Goal: Transaction & Acquisition: Purchase product/service

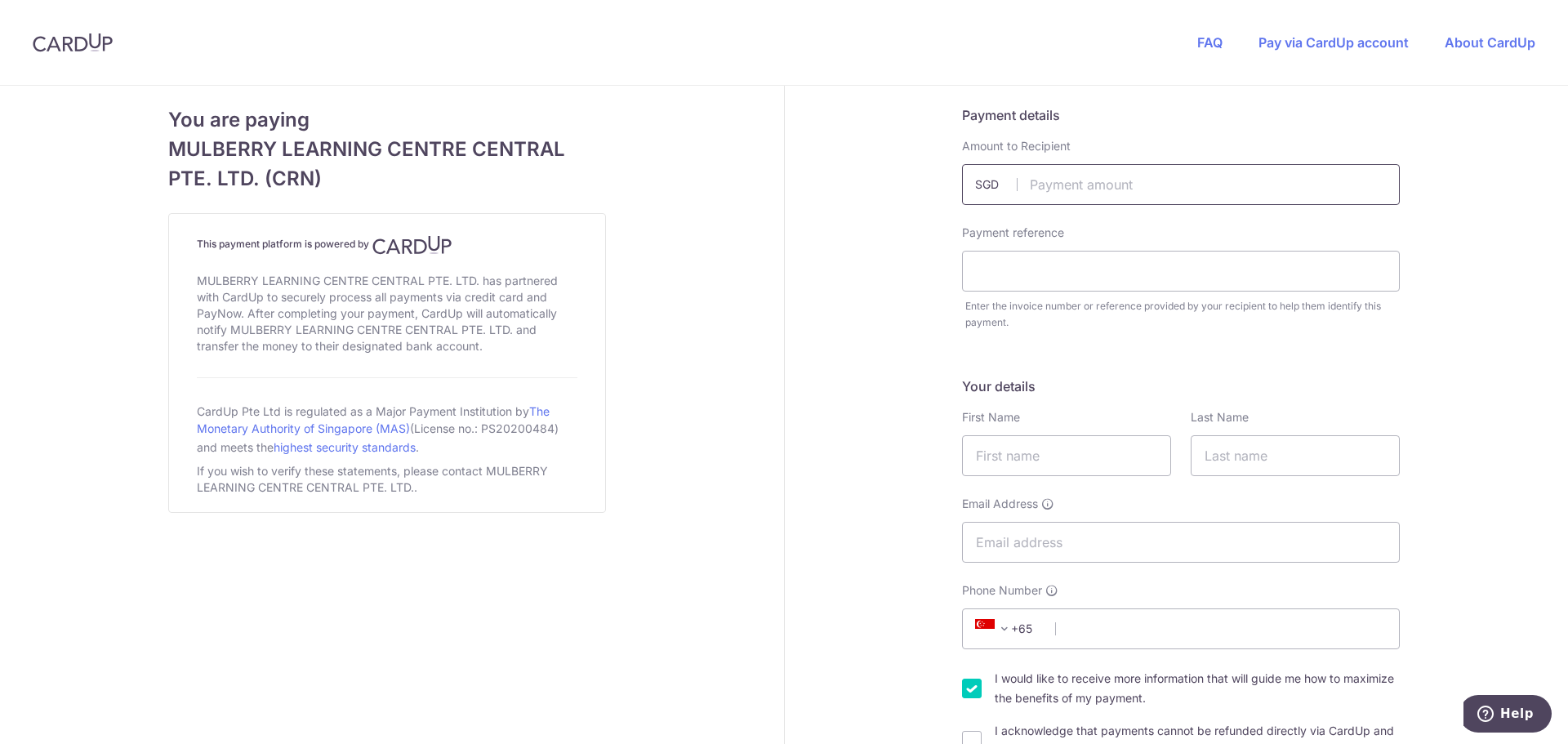
click at [1164, 181] on input "text" at bounding box center [1181, 184] width 438 height 41
type input "1000.00"
drag, startPoint x: 894, startPoint y: 237, endPoint x: 899, endPoint y: 248, distance: 12.1
click at [1014, 266] on input "text" at bounding box center [1181, 270] width 438 height 41
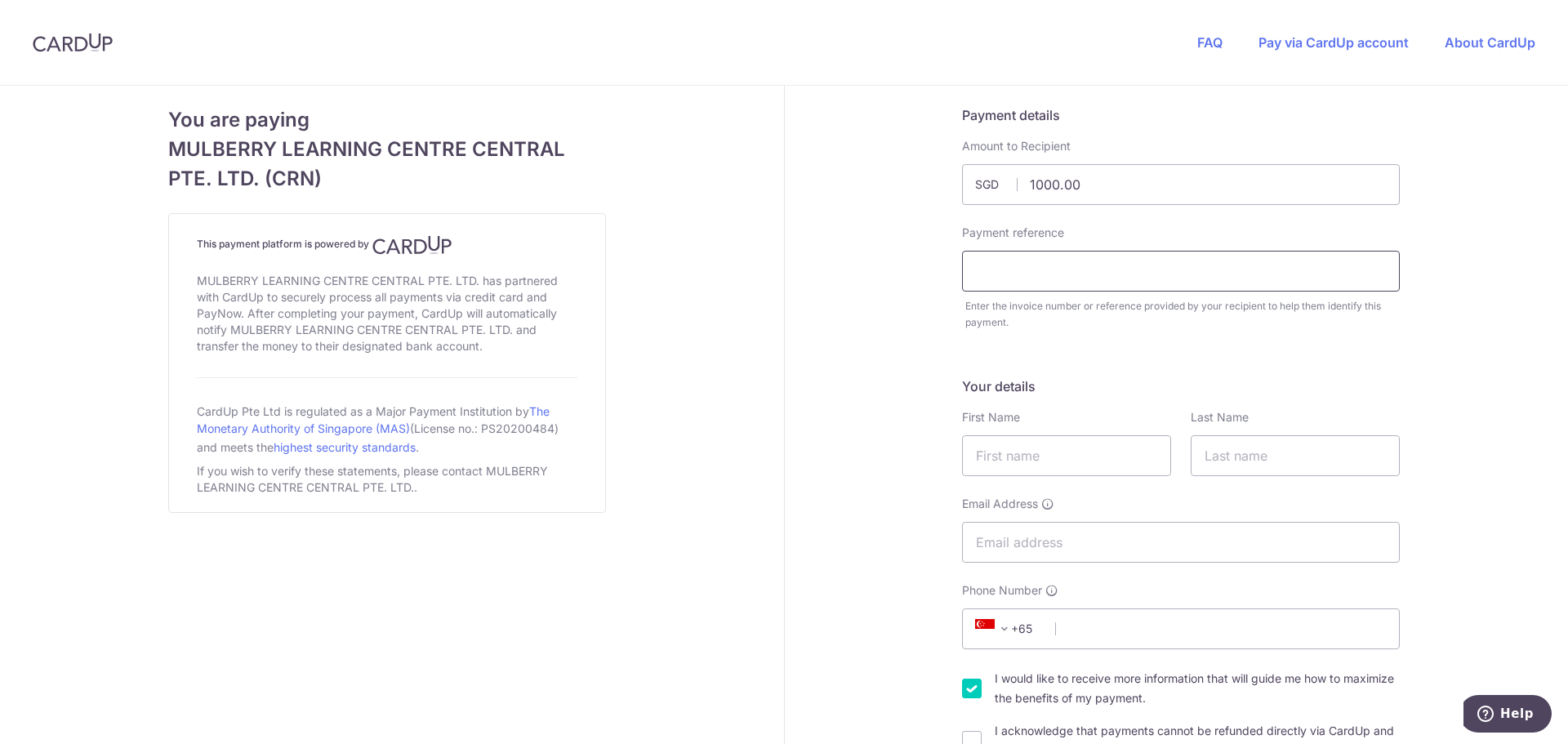
click at [1014, 266] on input "text" at bounding box center [1181, 270] width 438 height 41
type input "INV010858"
click at [1027, 457] on input "text" at bounding box center [1067, 455] width 209 height 41
type input "Lu"
click at [1243, 471] on input "text" at bounding box center [1295, 455] width 209 height 41
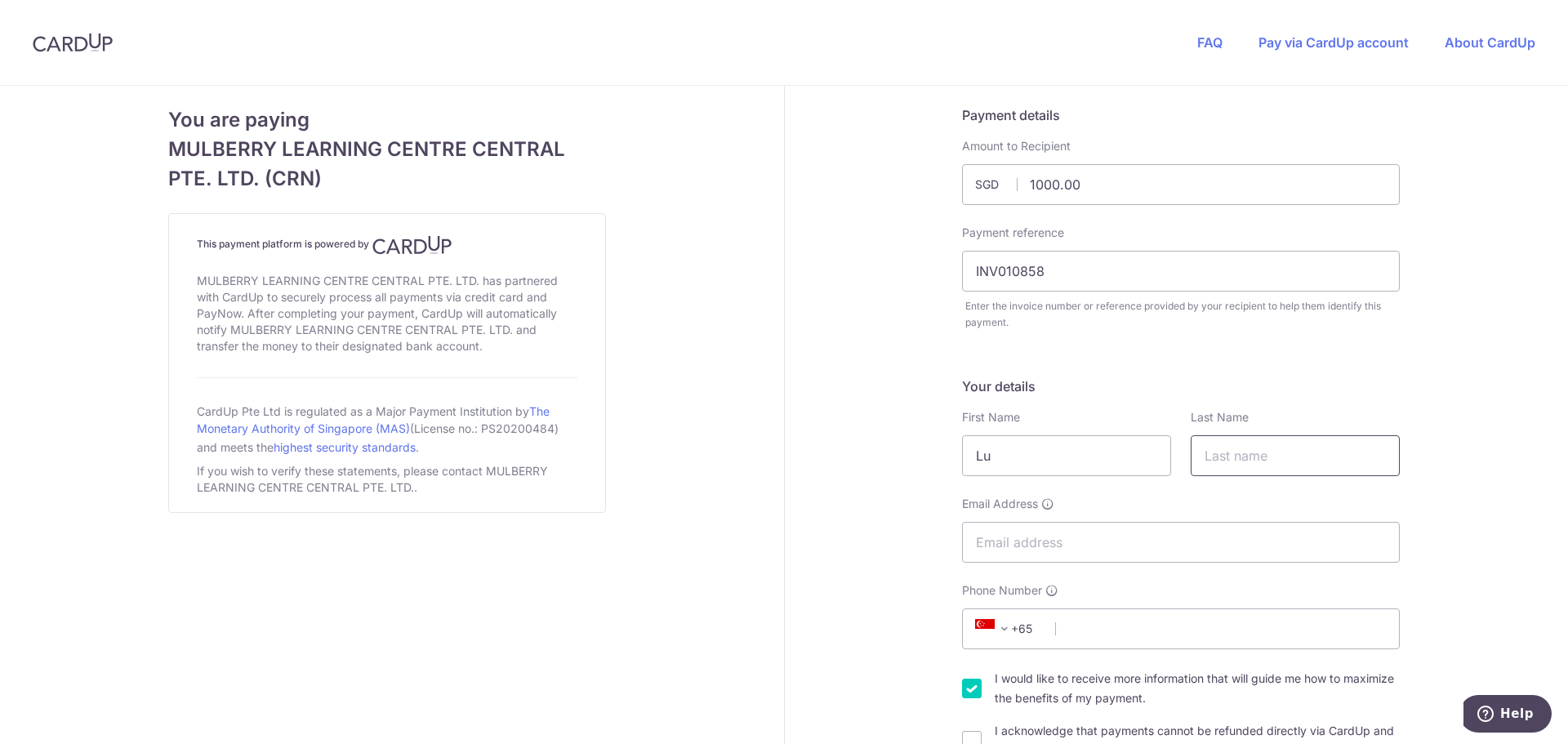
type input "[PERSON_NAME]"
click at [1183, 537] on input "Email Address" at bounding box center [1181, 542] width 438 height 41
type input "[EMAIL_ADDRESS][DOMAIN_NAME]"
click at [1135, 628] on input "Phone Number" at bounding box center [1181, 628] width 438 height 41
type input "97464682"
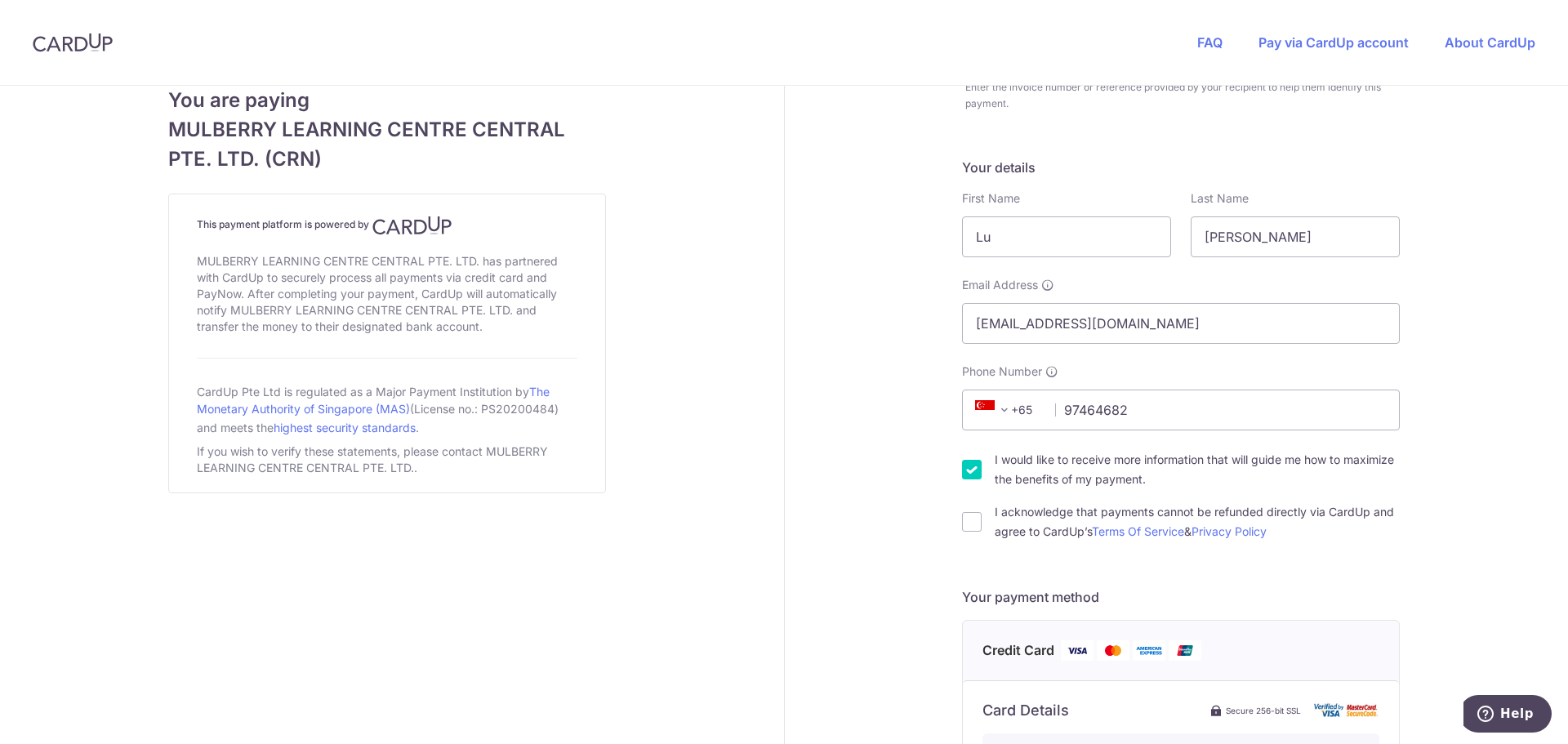
scroll to position [327, 0]
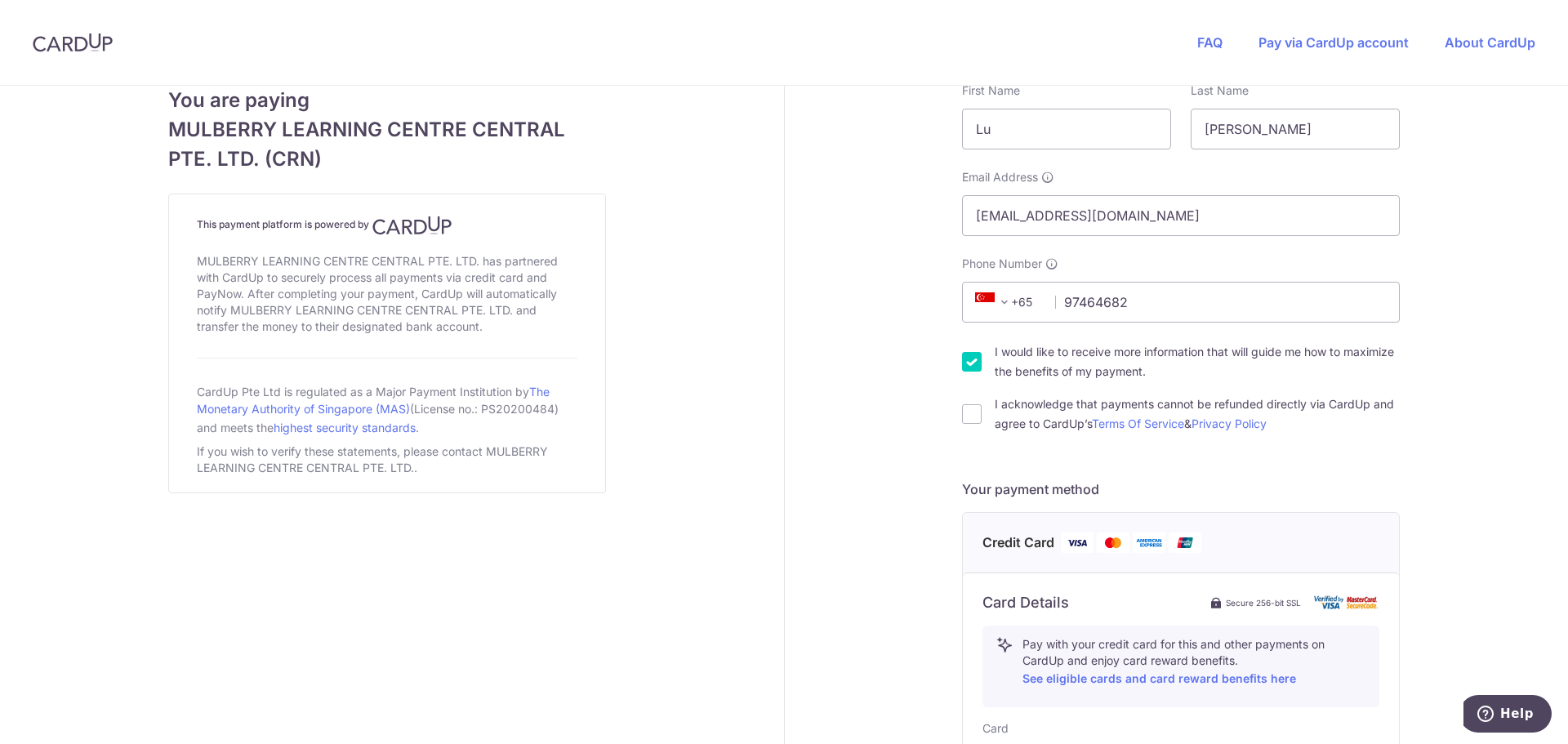
click at [979, 416] on div "I acknowledge that payments cannot be refunded directly via CardUp and agree to…" at bounding box center [1181, 414] width 438 height 39
click at [973, 417] on input "I acknowledge that payments cannot be refunded directly via CardUp and agree to…" at bounding box center [972, 414] width 20 height 20
checkbox input "true"
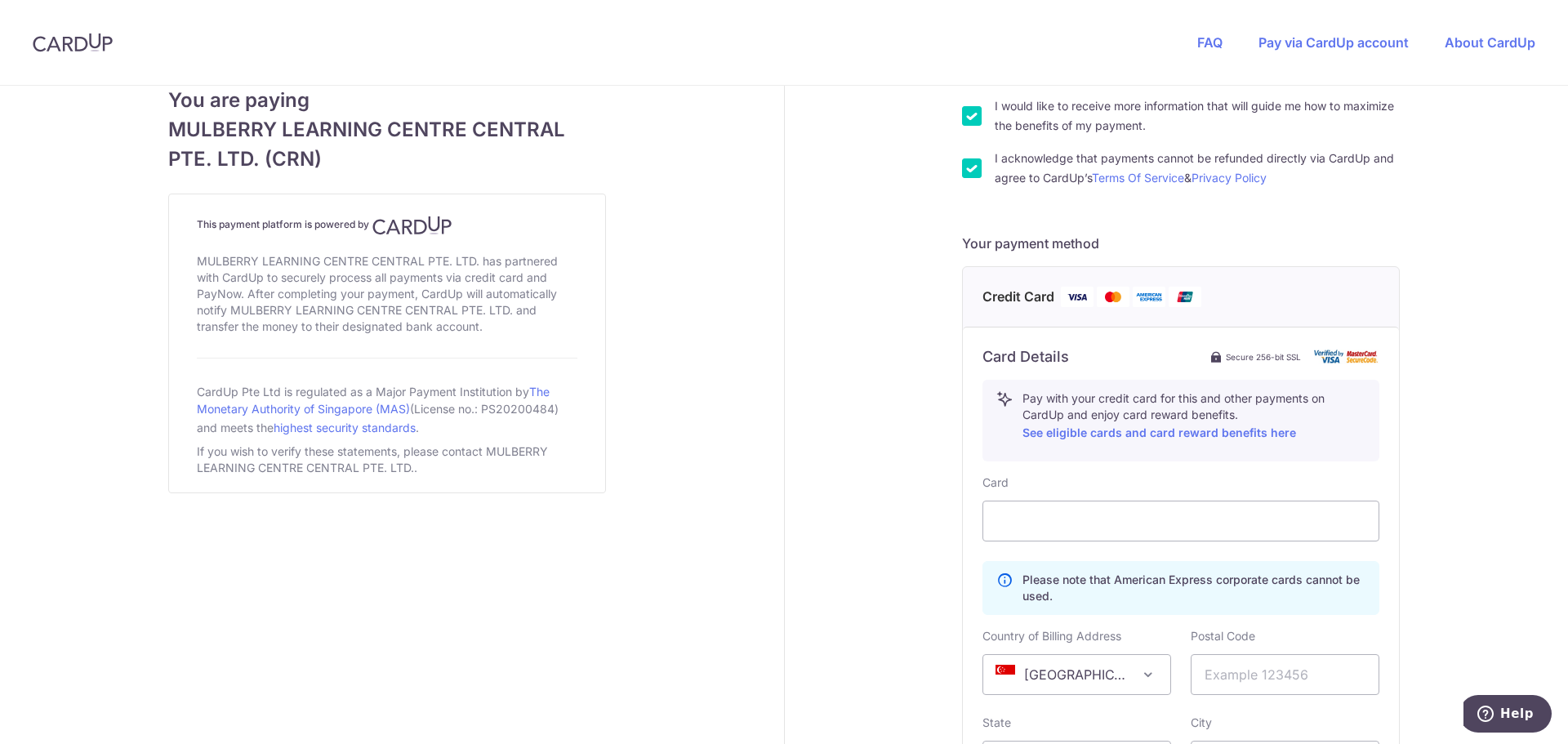
scroll to position [653, 0]
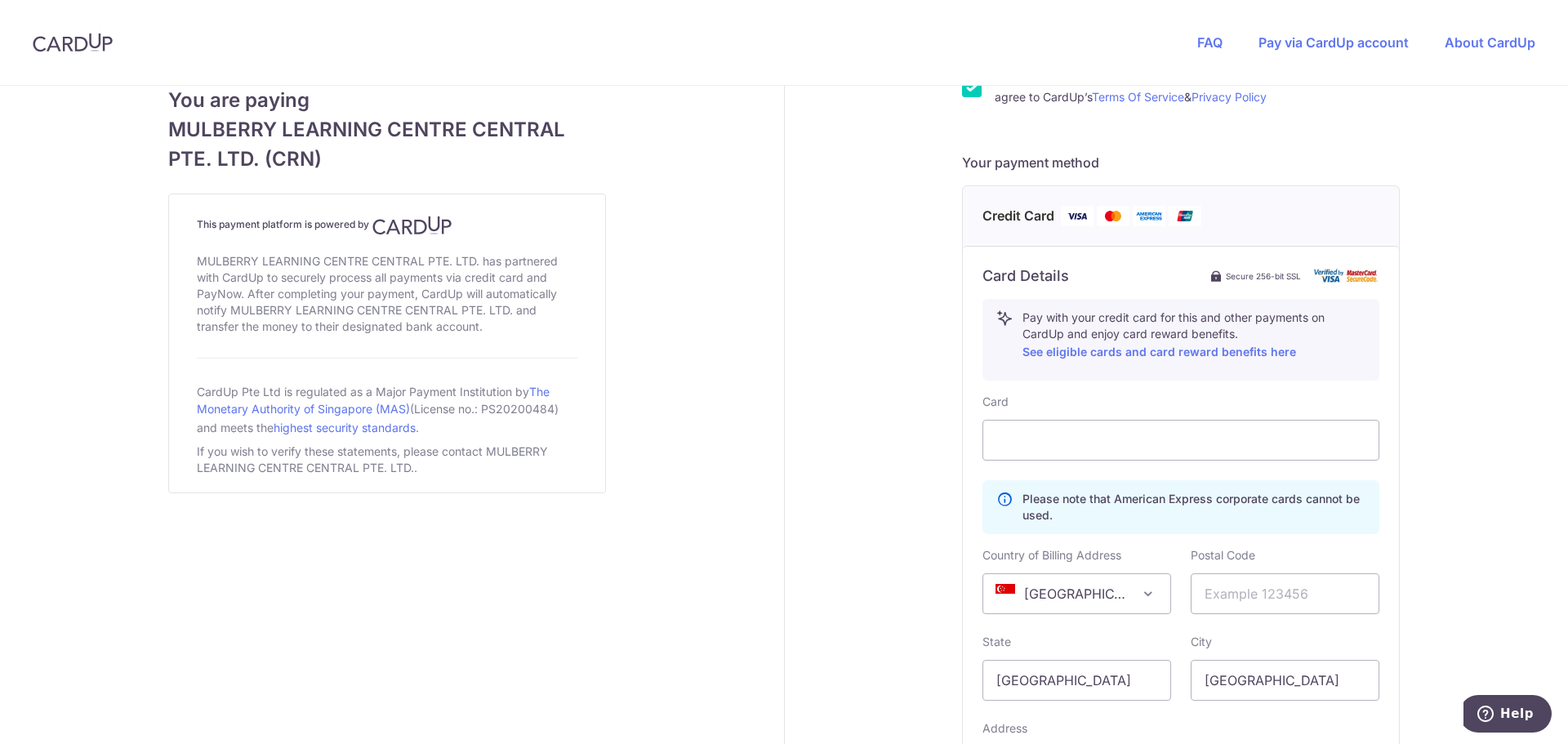
click at [873, 452] on div "Payment details Amount to Recipient 1000.00 SGD Payment reference INV010858 Ent…" at bounding box center [1182, 219] width 794 height 1575
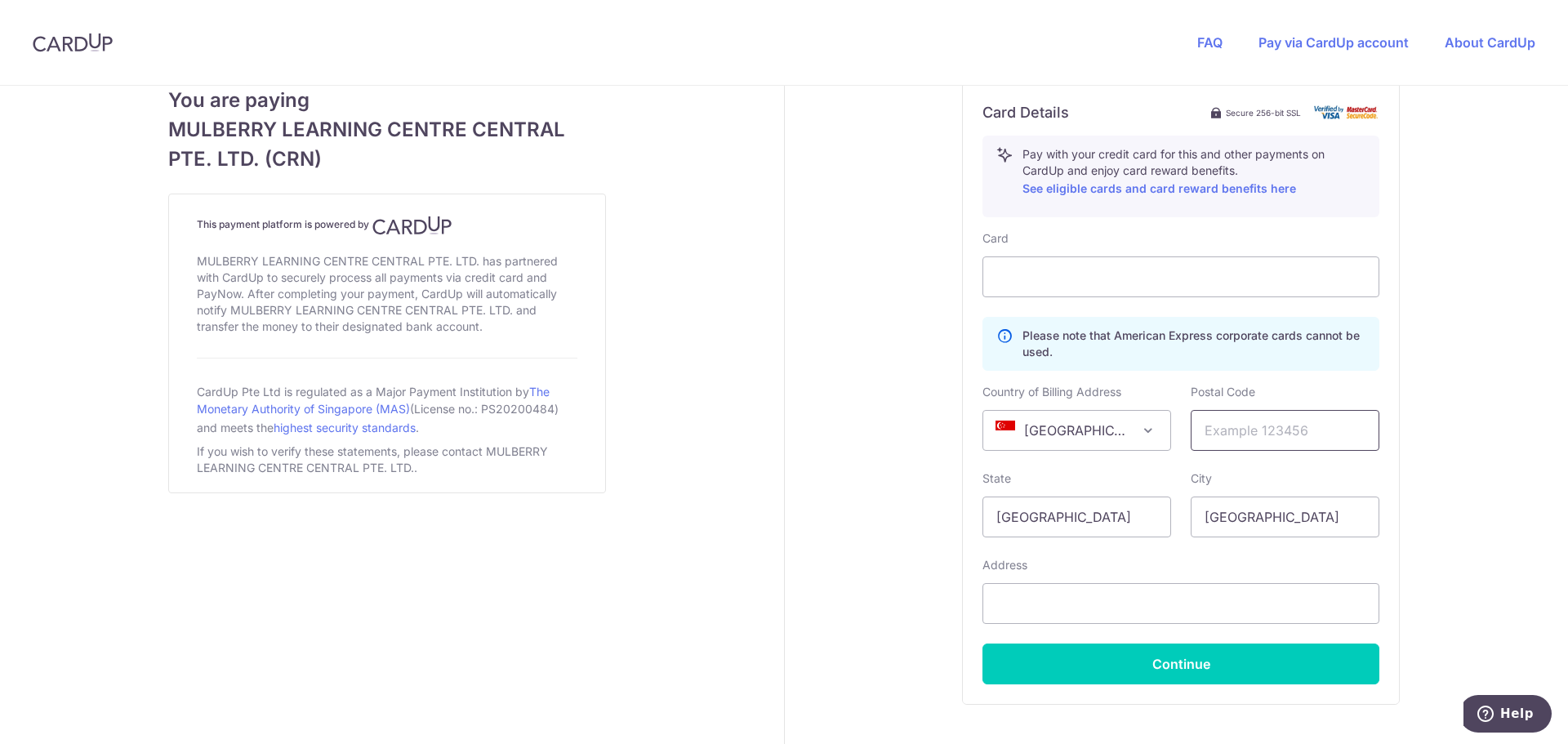
click at [1263, 433] on input "text" at bounding box center [1285, 430] width 188 height 41
type input "228607"
type input "[STREET_ADDRESS]"
click at [1444, 454] on div "Payment details Amount to Recipient 1000.00 SGD Payment reference INV010858 Ent…" at bounding box center [1182, 56] width 794 height 1575
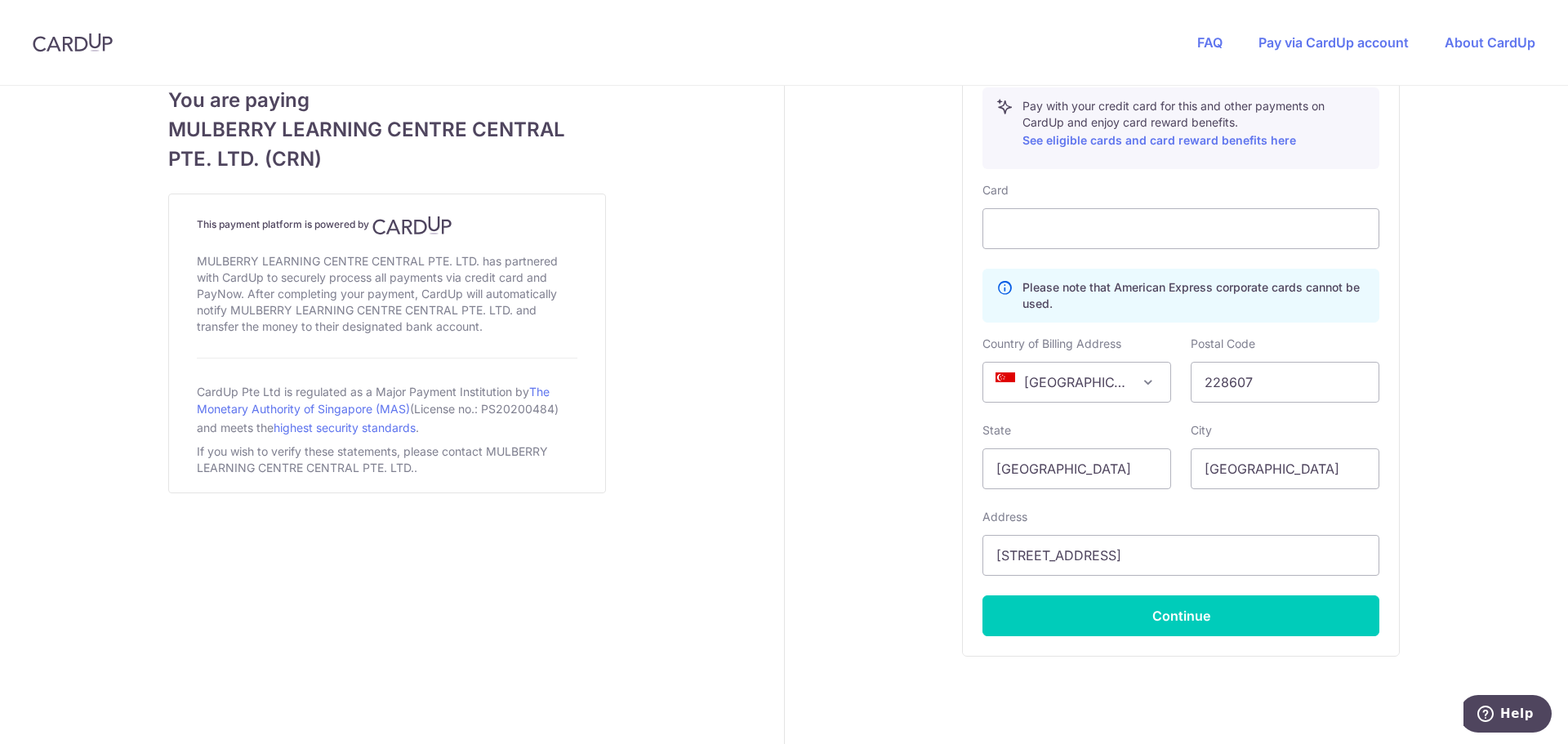
scroll to position [917, 0]
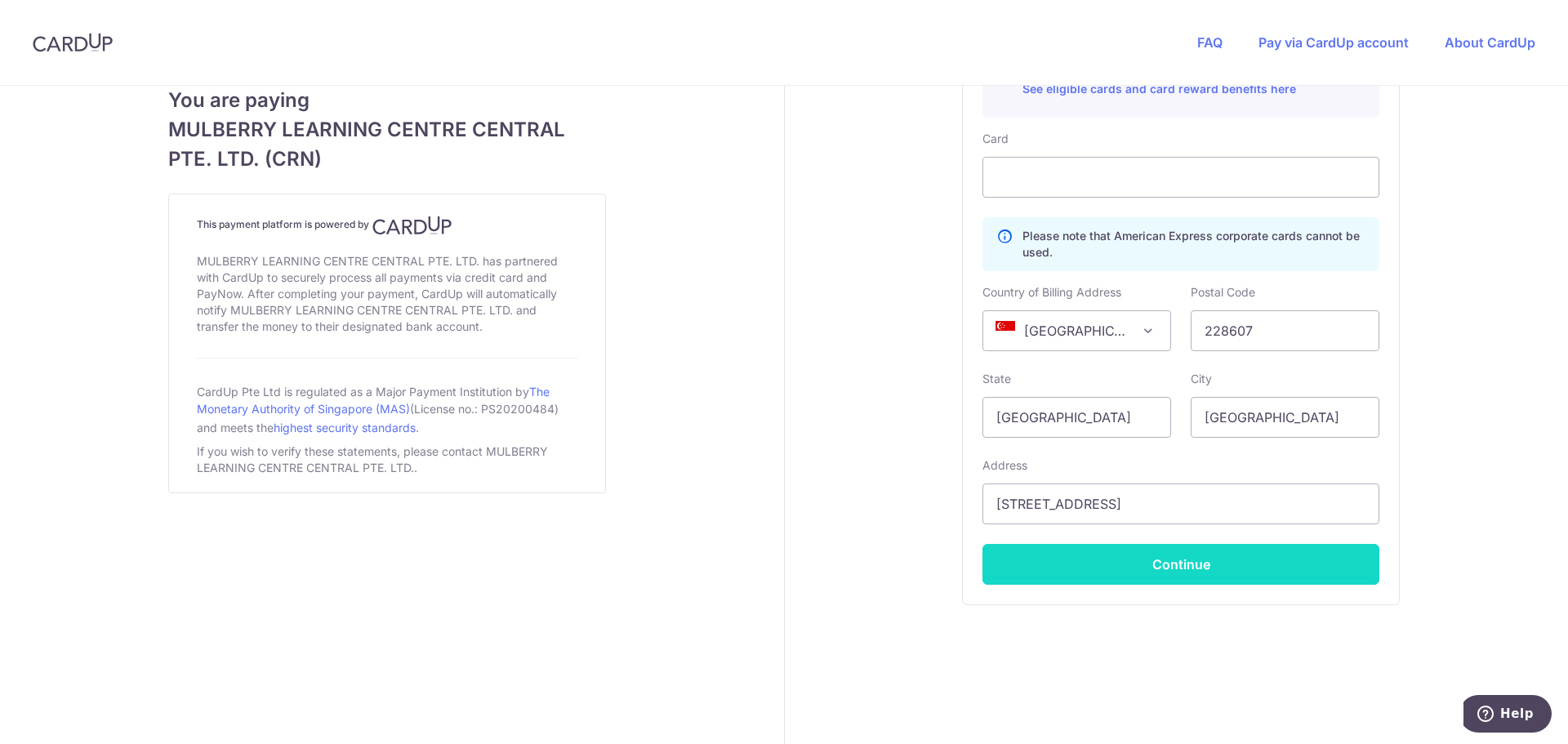
click at [1168, 563] on button "Continue" at bounding box center [1180, 564] width 397 height 41
type input "**** 9354"
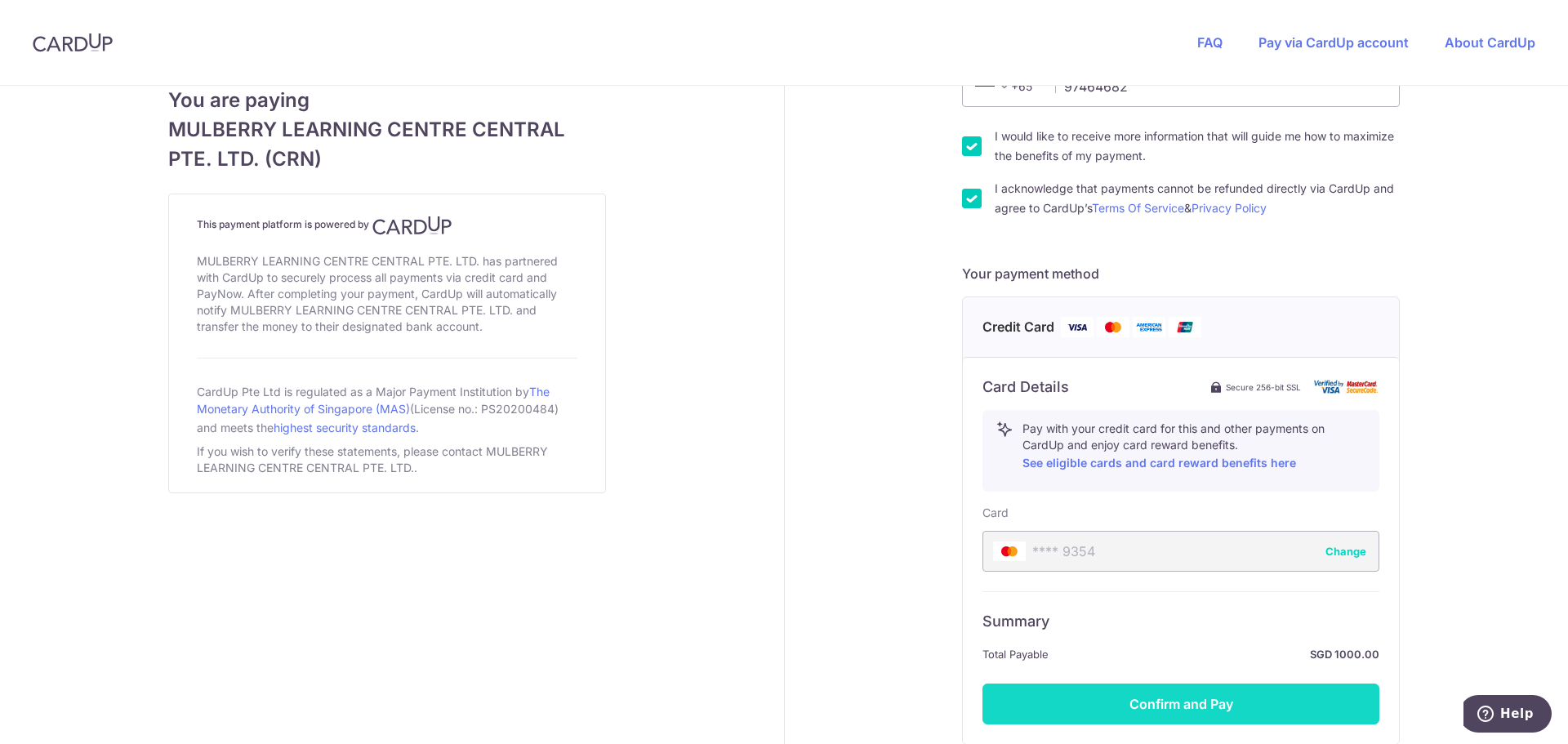
click at [1206, 709] on button "Confirm and Pay" at bounding box center [1180, 703] width 397 height 41
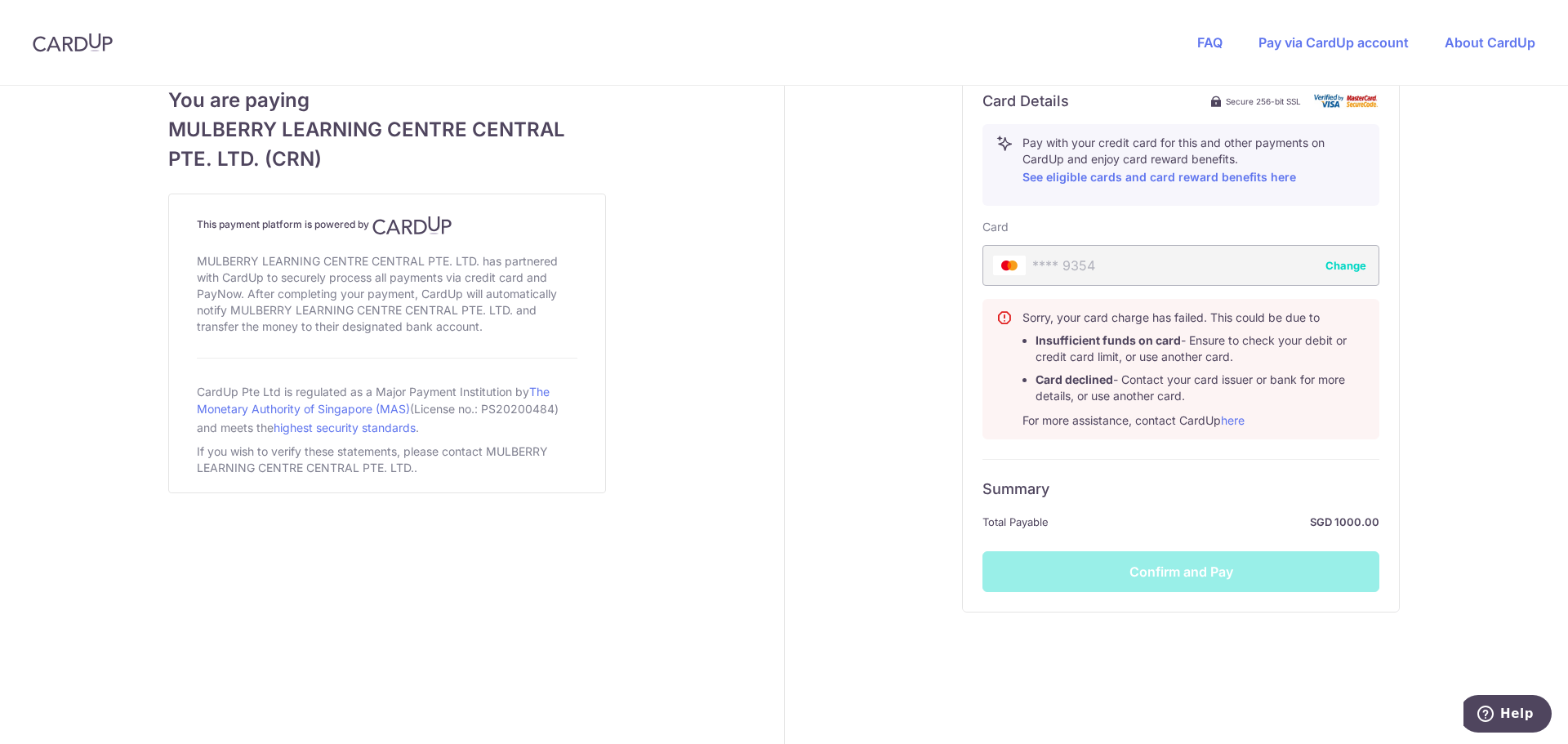
scroll to position [836, 0]
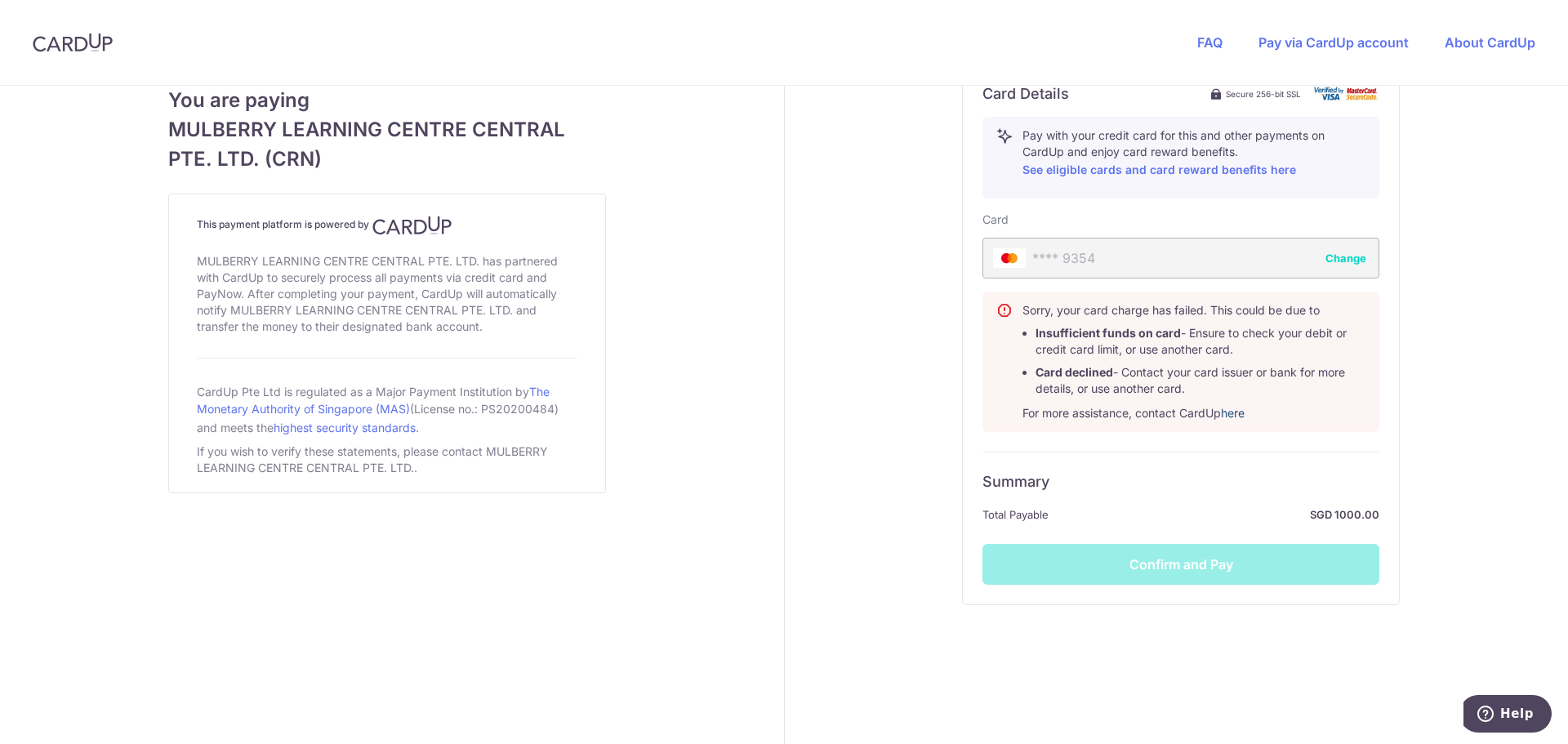
click at [1233, 416] on link "here" at bounding box center [1232, 413] width 23 height 14
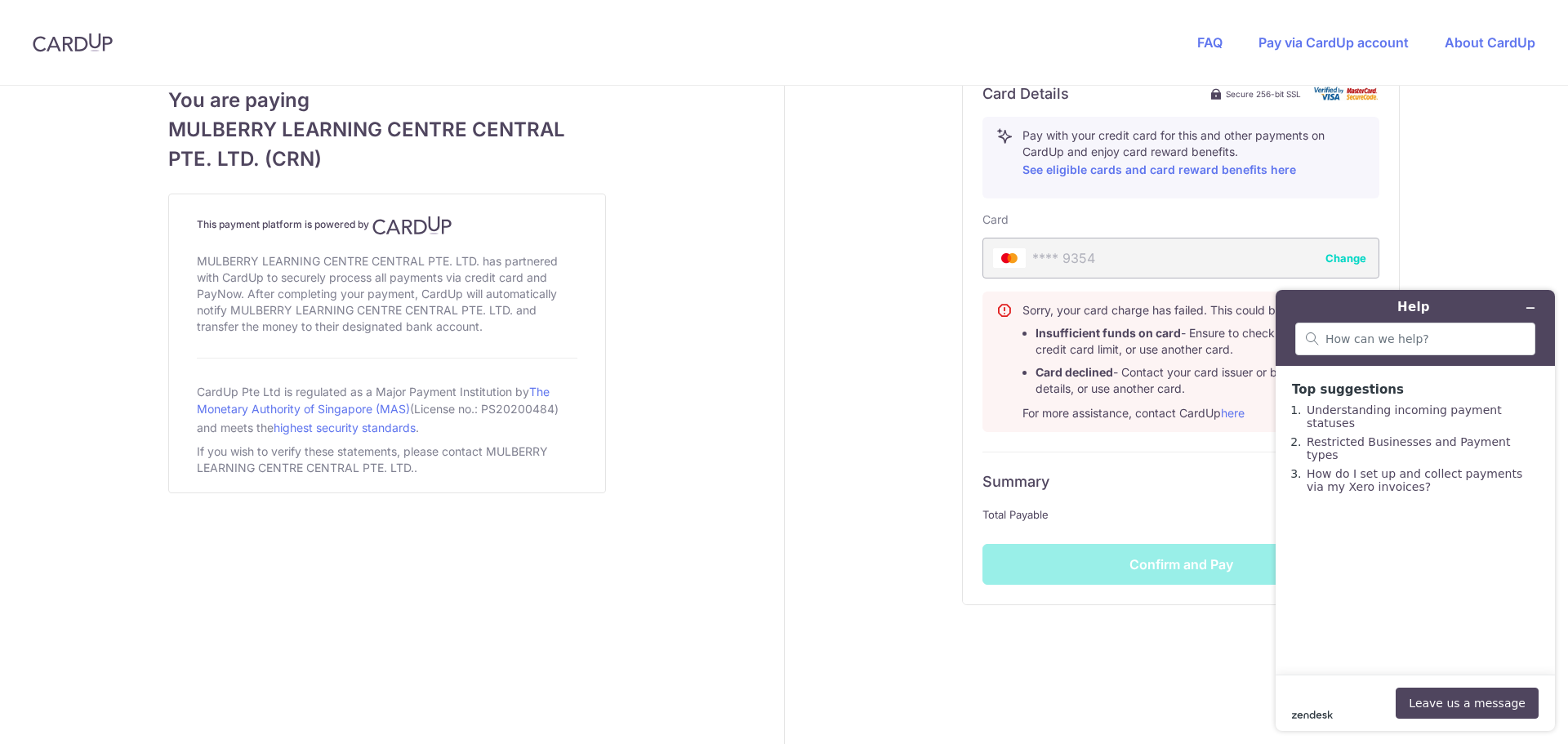
click at [1324, 716] on icon "zendesk .cls-1{fill:#03363d;}" at bounding box center [1312, 715] width 41 height 8
click at [1451, 703] on button "Leave us a message" at bounding box center [1467, 703] width 143 height 31
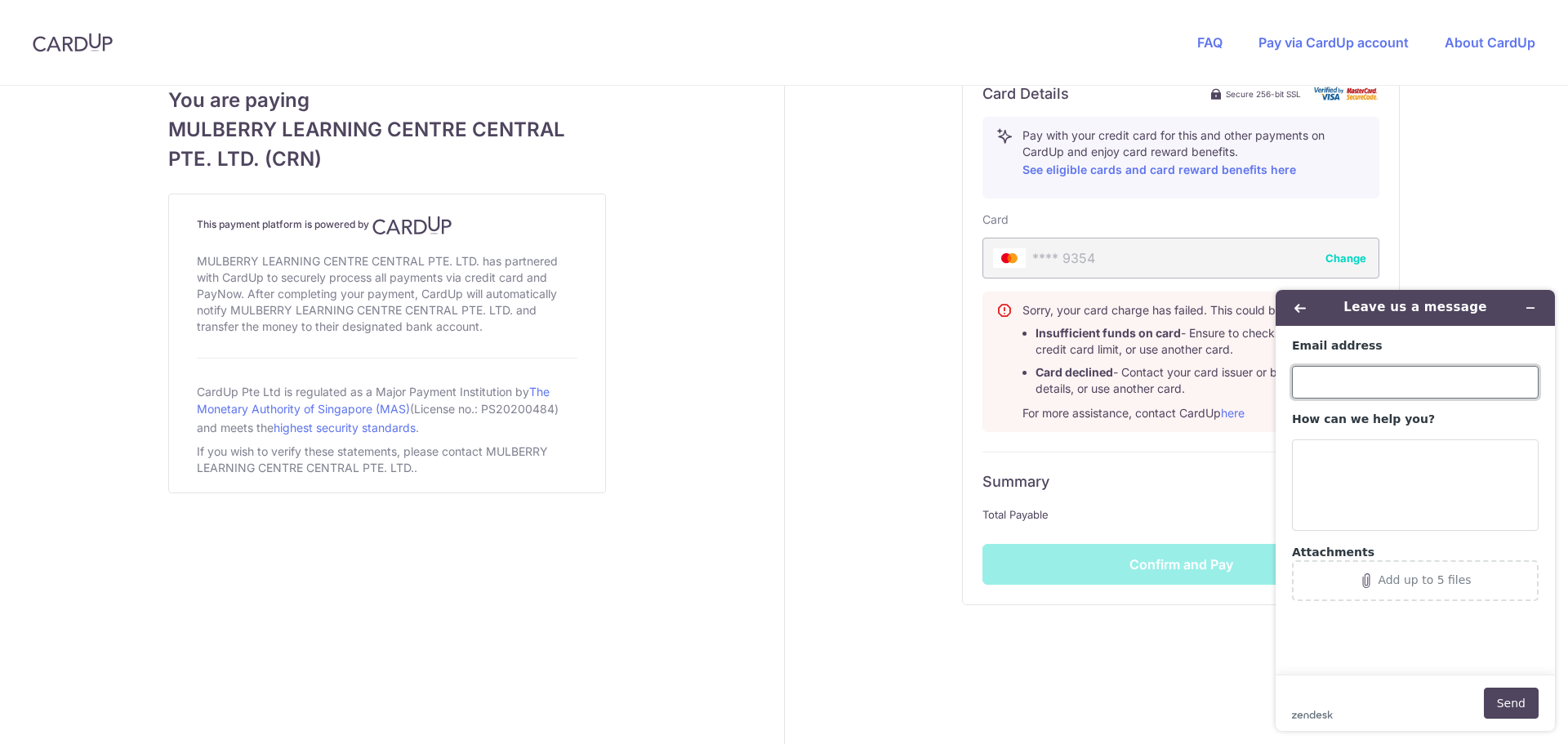
click at [1331, 382] on input "Email address" at bounding box center [1416, 383] width 247 height 33
type input "[EMAIL_ADDRESS][DOMAIN_NAME]"
click at [1343, 461] on textarea "How can we help you?" at bounding box center [1416, 486] width 247 height 92
type textarea "U"
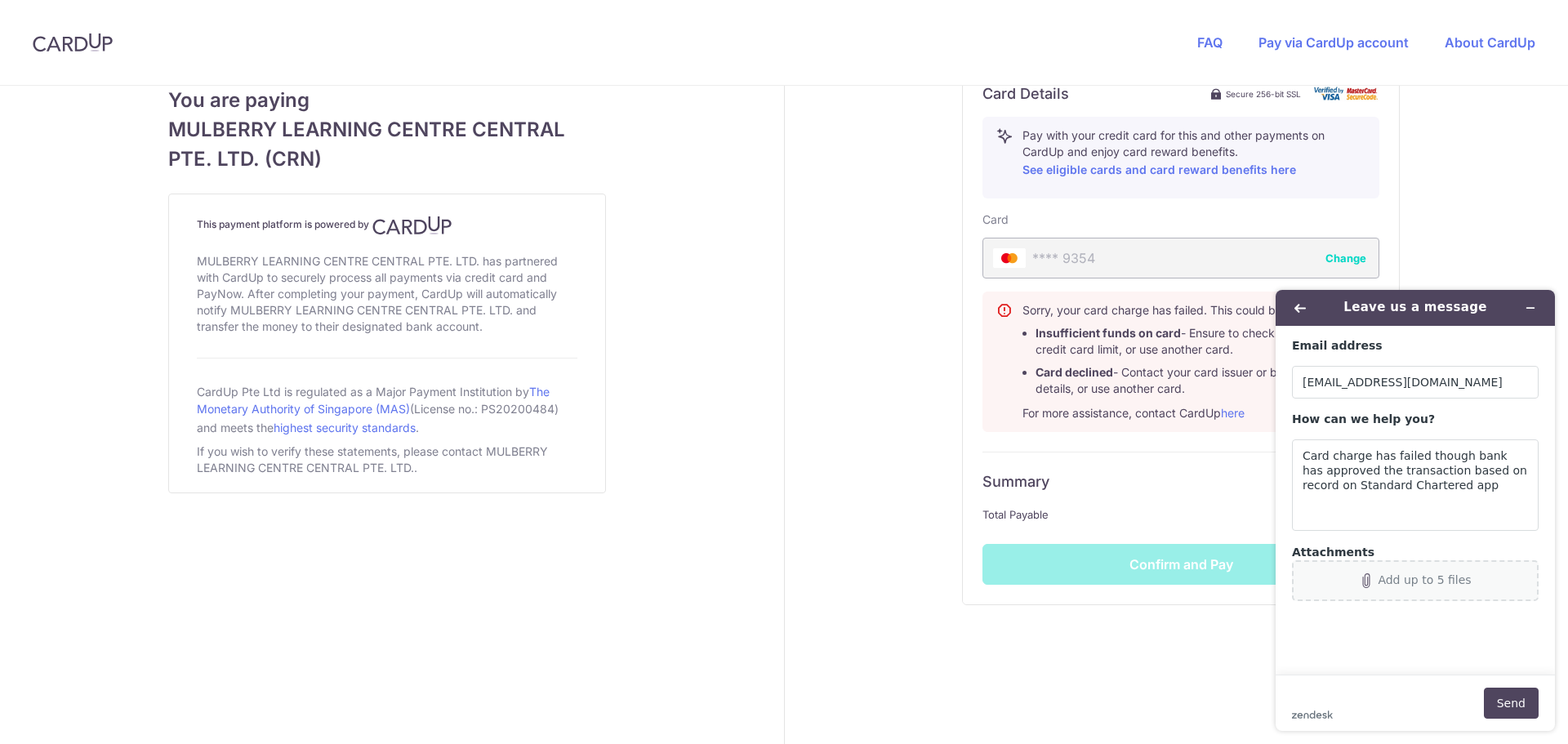
click at [1419, 575] on div "Add up to 5 files" at bounding box center [1425, 580] width 93 height 13
click at [1461, 491] on textarea "Card charge has failed though bank has approved the transaction based on record…" at bounding box center [1416, 486] width 247 height 92
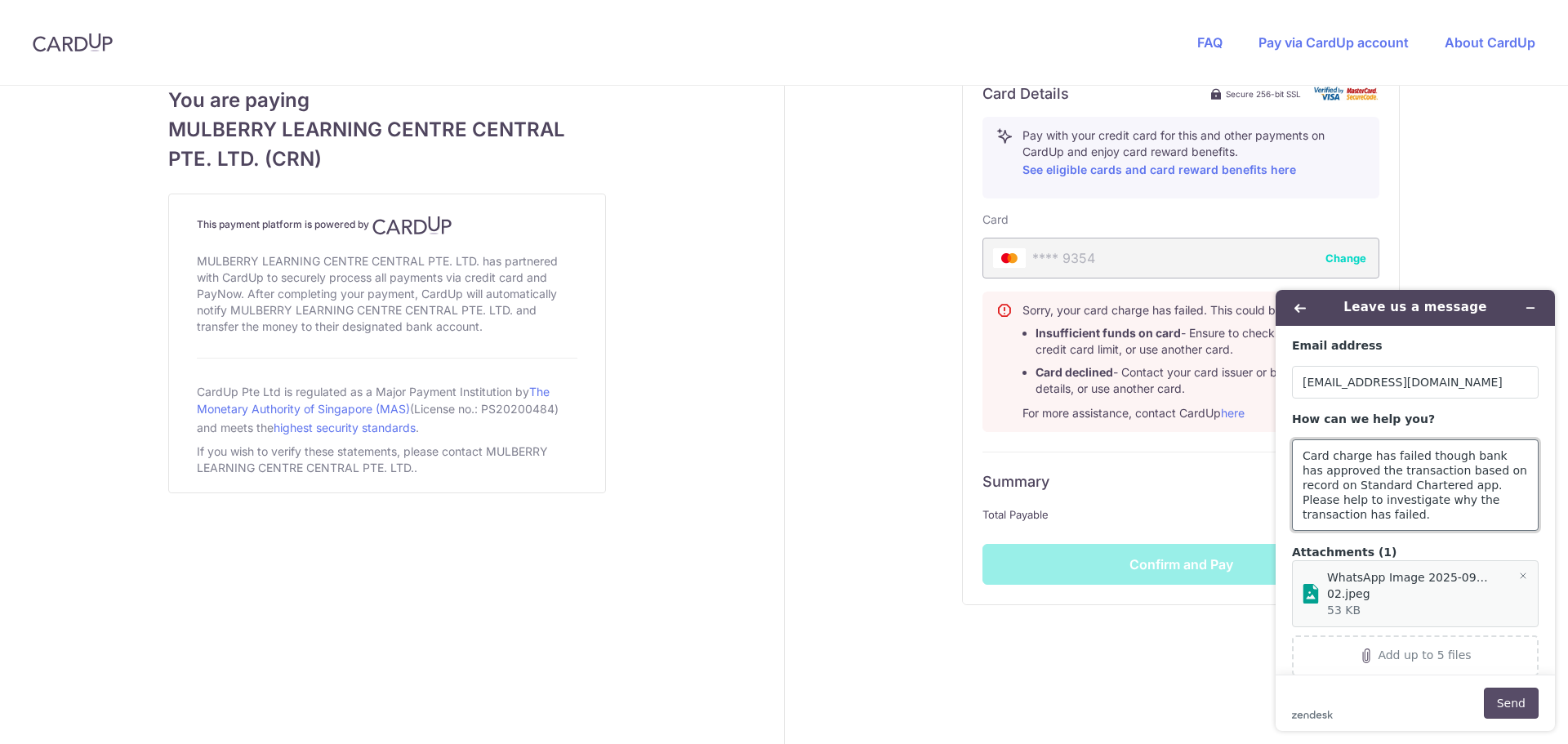
type textarea "Card charge has failed though bank has approved the transaction based on record…"
click at [1502, 707] on button "Send" at bounding box center [1511, 703] width 54 height 31
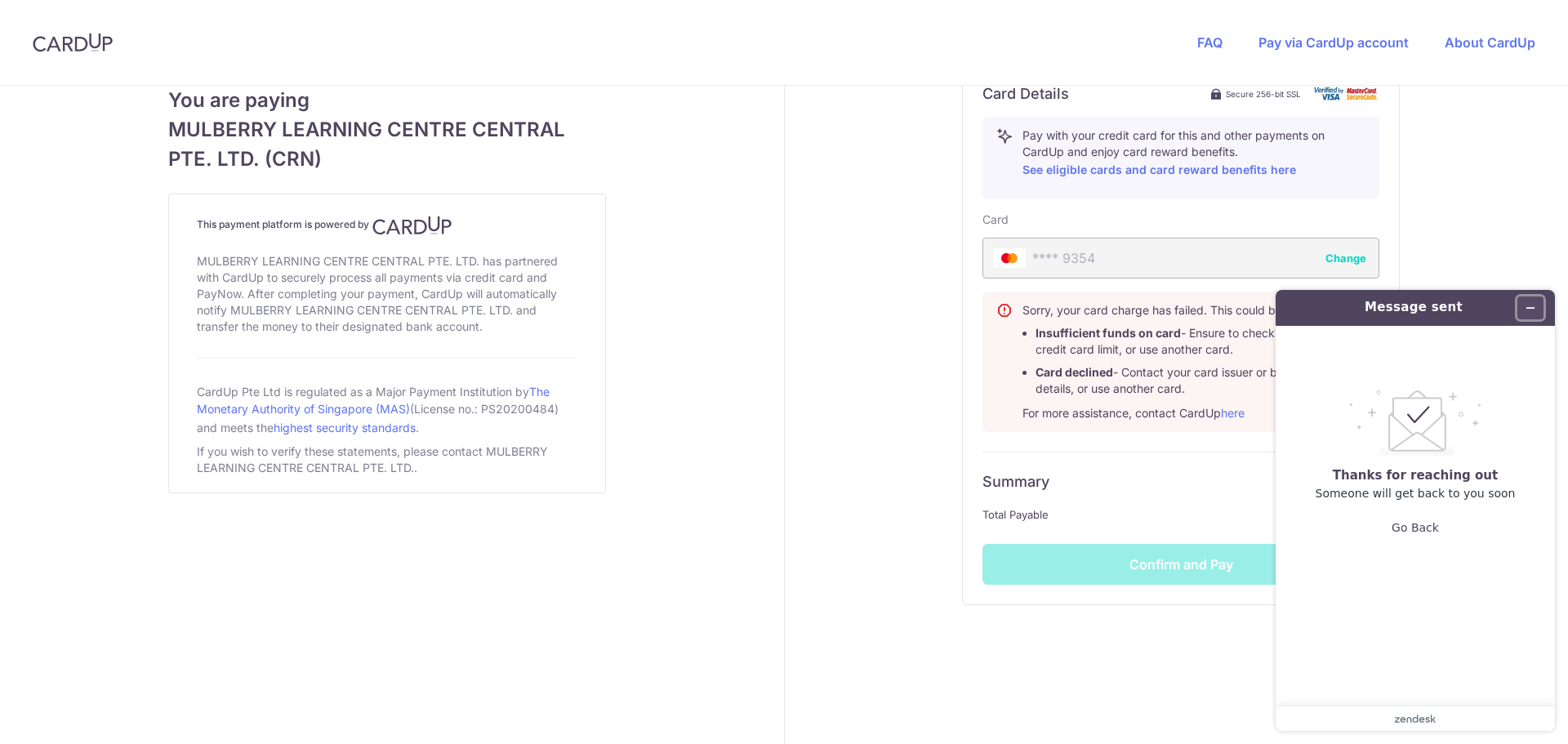
click at [1528, 308] on icon "Minimize widget" at bounding box center [1530, 308] width 11 height 11
